Goal: Task Accomplishment & Management: Use online tool/utility

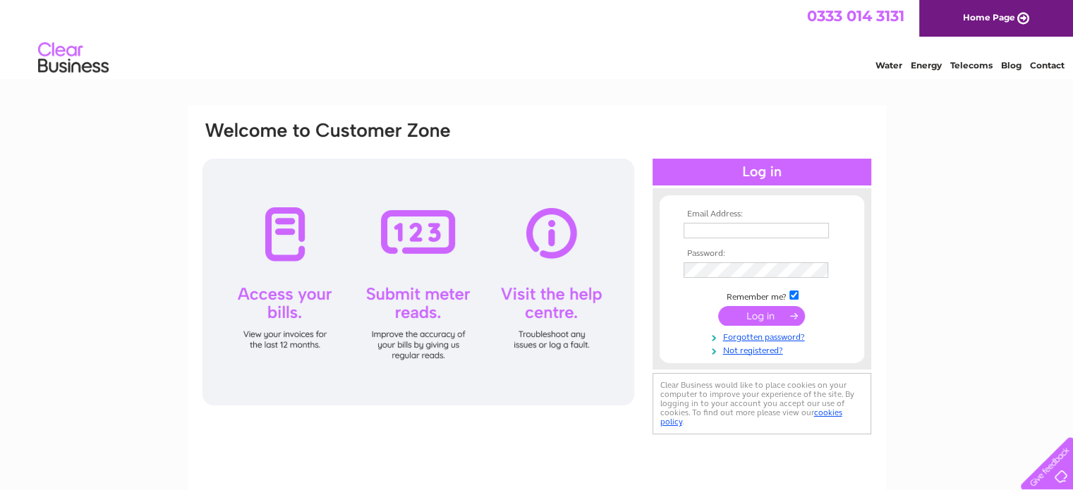
type input "info@thelittleframingcompany.co.uk"
click at [770, 321] on input "submit" at bounding box center [761, 316] width 87 height 20
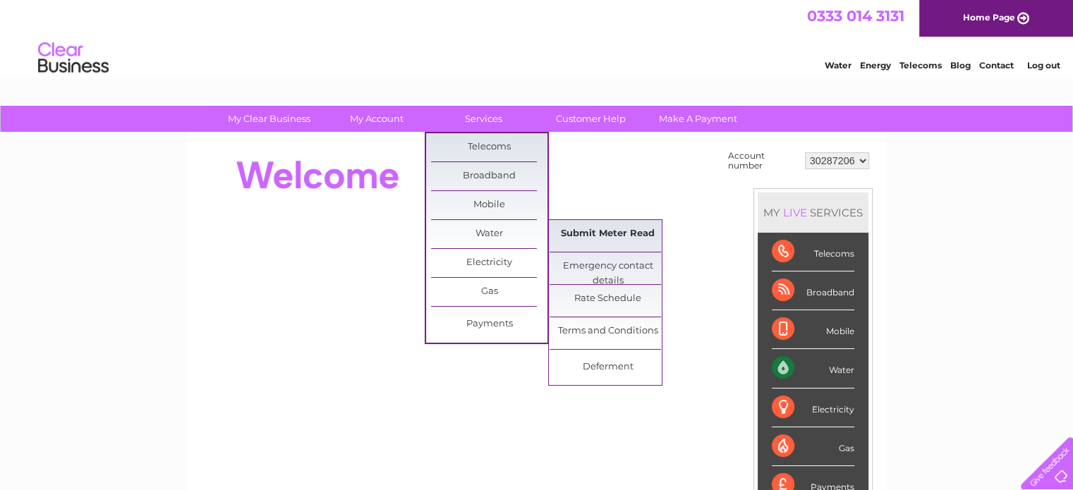
click at [604, 236] on link "Submit Meter Read" at bounding box center [607, 234] width 116 height 28
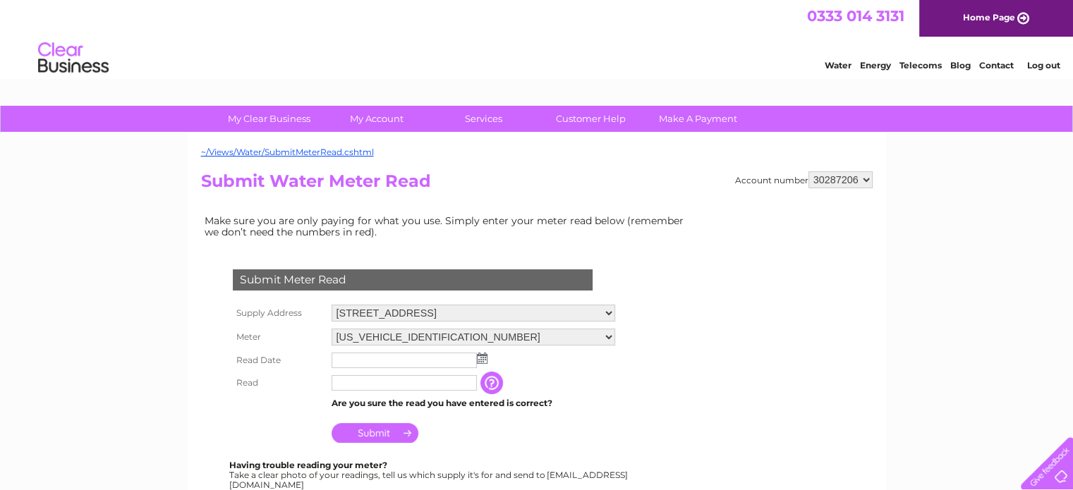
click at [377, 357] on input "text" at bounding box center [403, 361] width 145 height 16
click at [482, 363] on img at bounding box center [482, 358] width 11 height 11
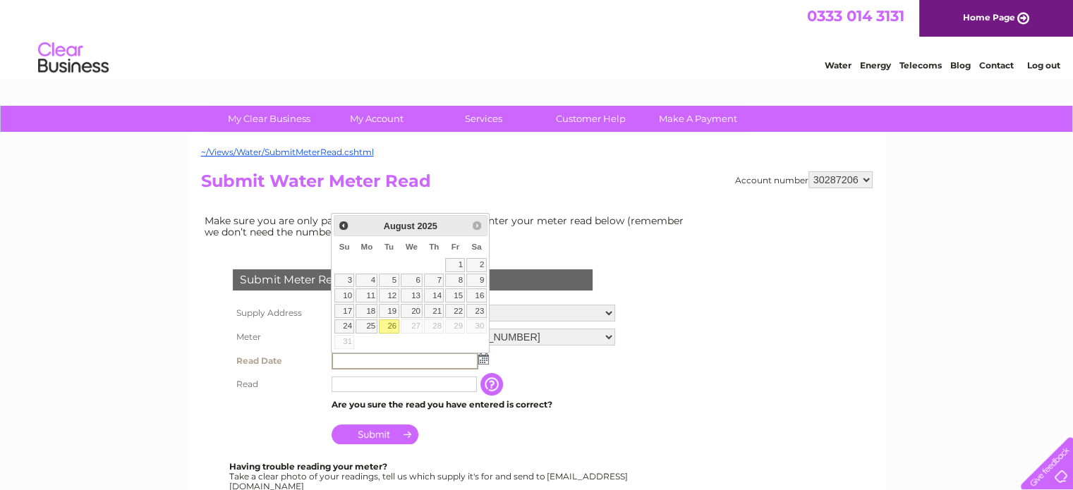
click at [389, 327] on link "26" at bounding box center [389, 327] width 20 height 14
type input "2025/08/26"
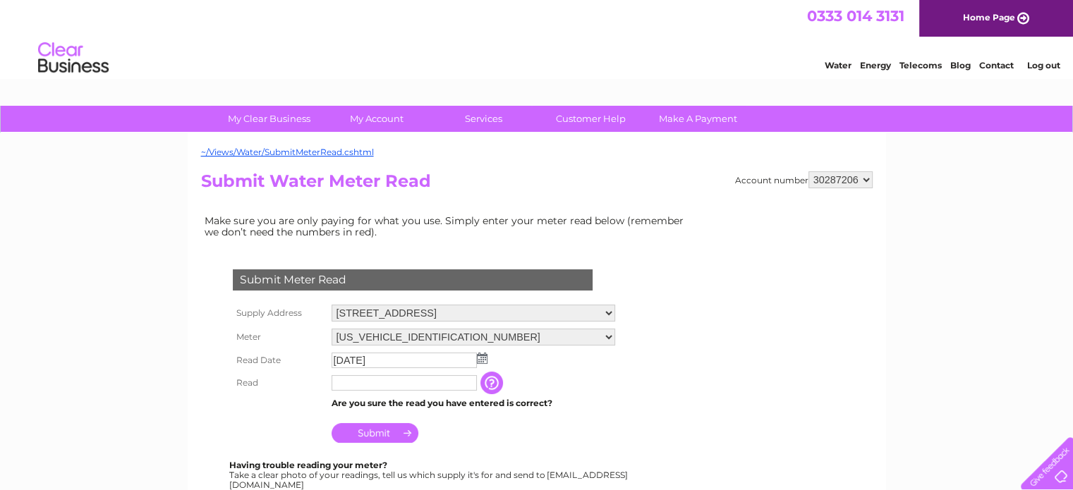
click at [392, 373] on td at bounding box center [404, 383] width 152 height 23
click at [398, 383] on input "text" at bounding box center [404, 383] width 147 height 17
type input "00052"
click at [351, 429] on input "Submit" at bounding box center [374, 435] width 87 height 20
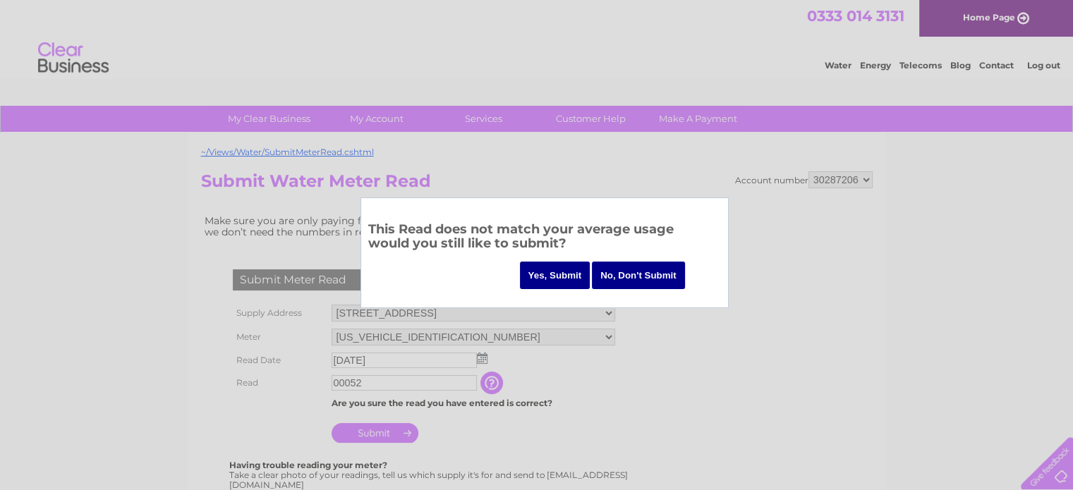
click at [560, 279] on input "Yes, Submit" at bounding box center [555, 276] width 71 height 28
